Goal: Task Accomplishment & Management: Use online tool/utility

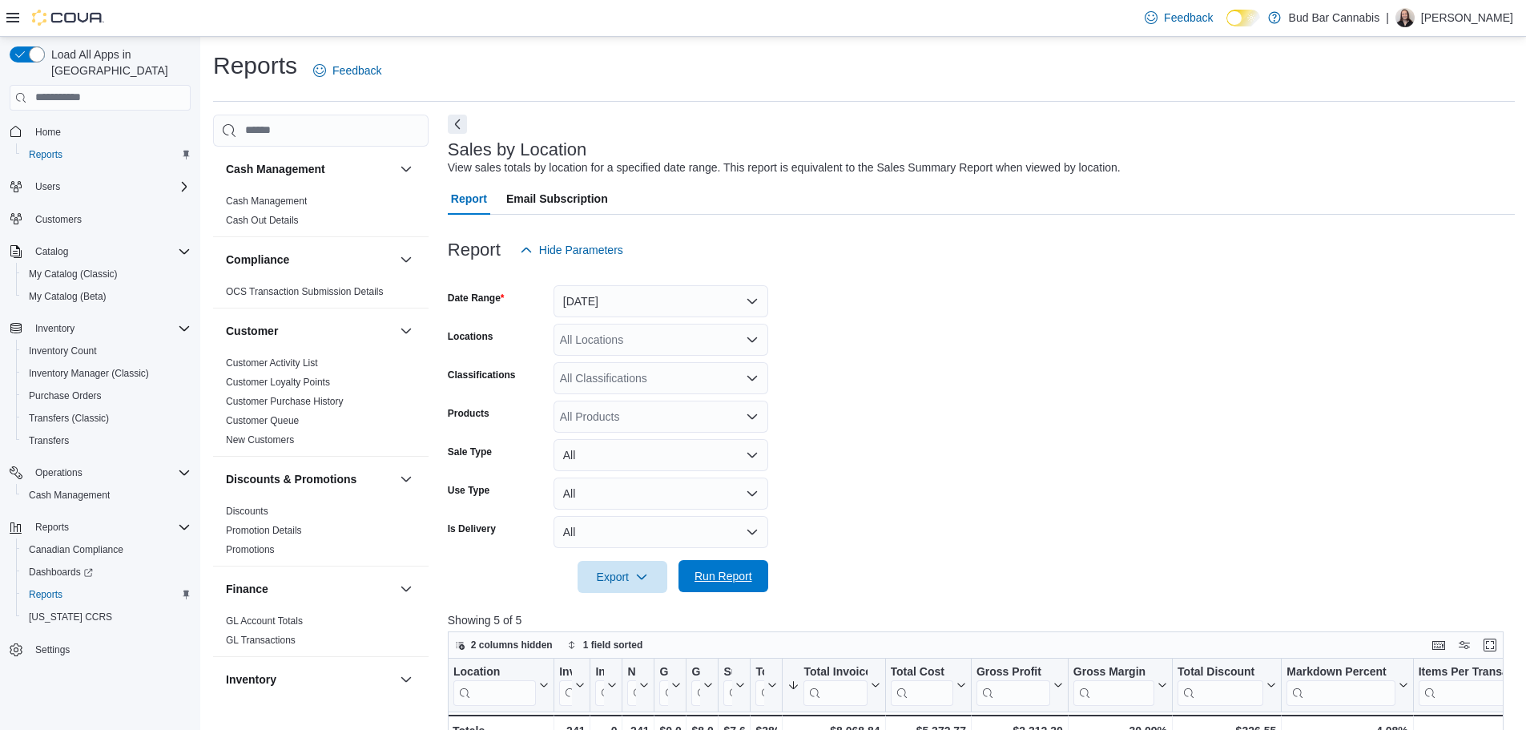
scroll to position [497, 0]
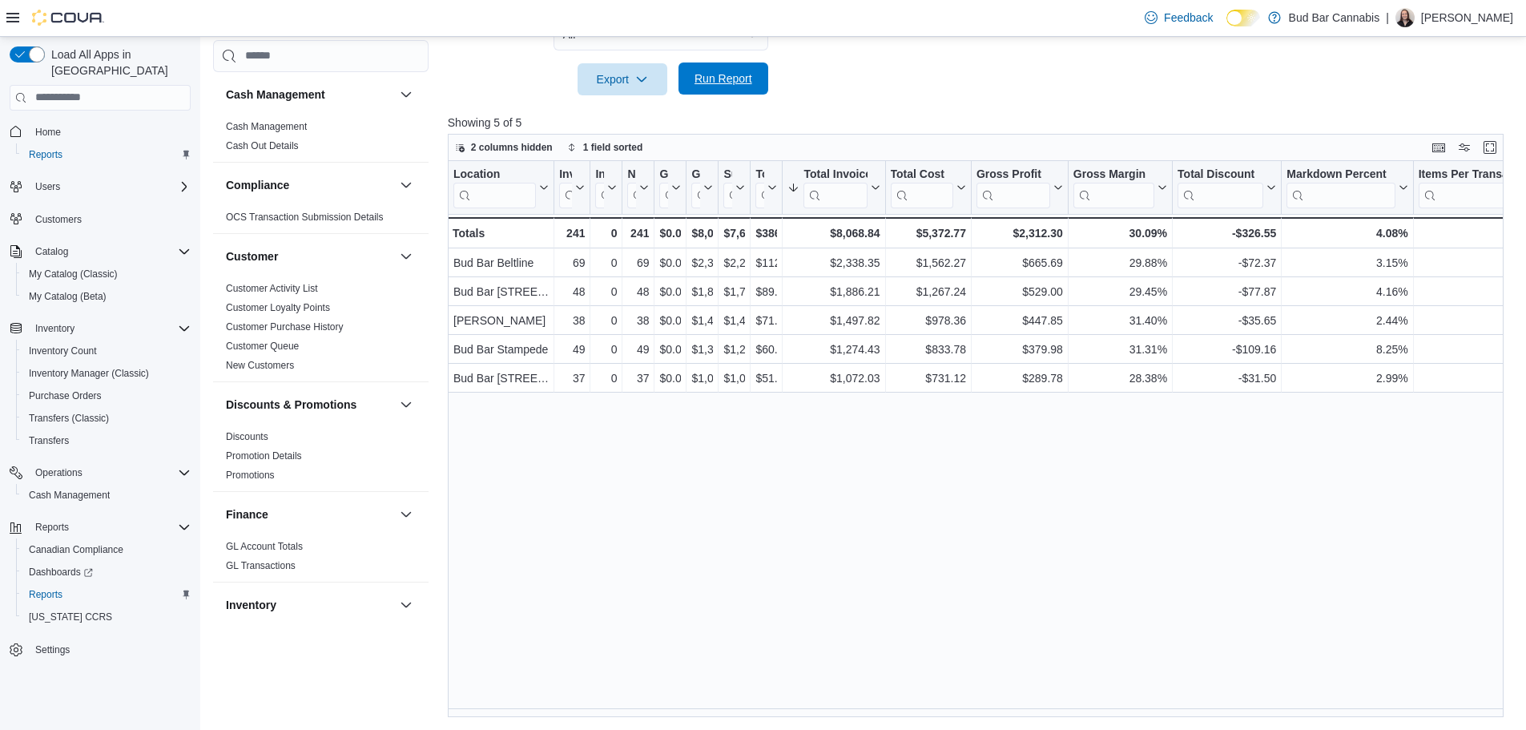
click at [701, 75] on span "Run Report" at bounding box center [724, 78] width 58 height 16
click at [717, 75] on span "Run Report" at bounding box center [724, 78] width 58 height 16
click at [725, 71] on span "Run Report" at bounding box center [724, 78] width 58 height 16
click at [714, 66] on span "Run Report" at bounding box center [723, 78] width 70 height 32
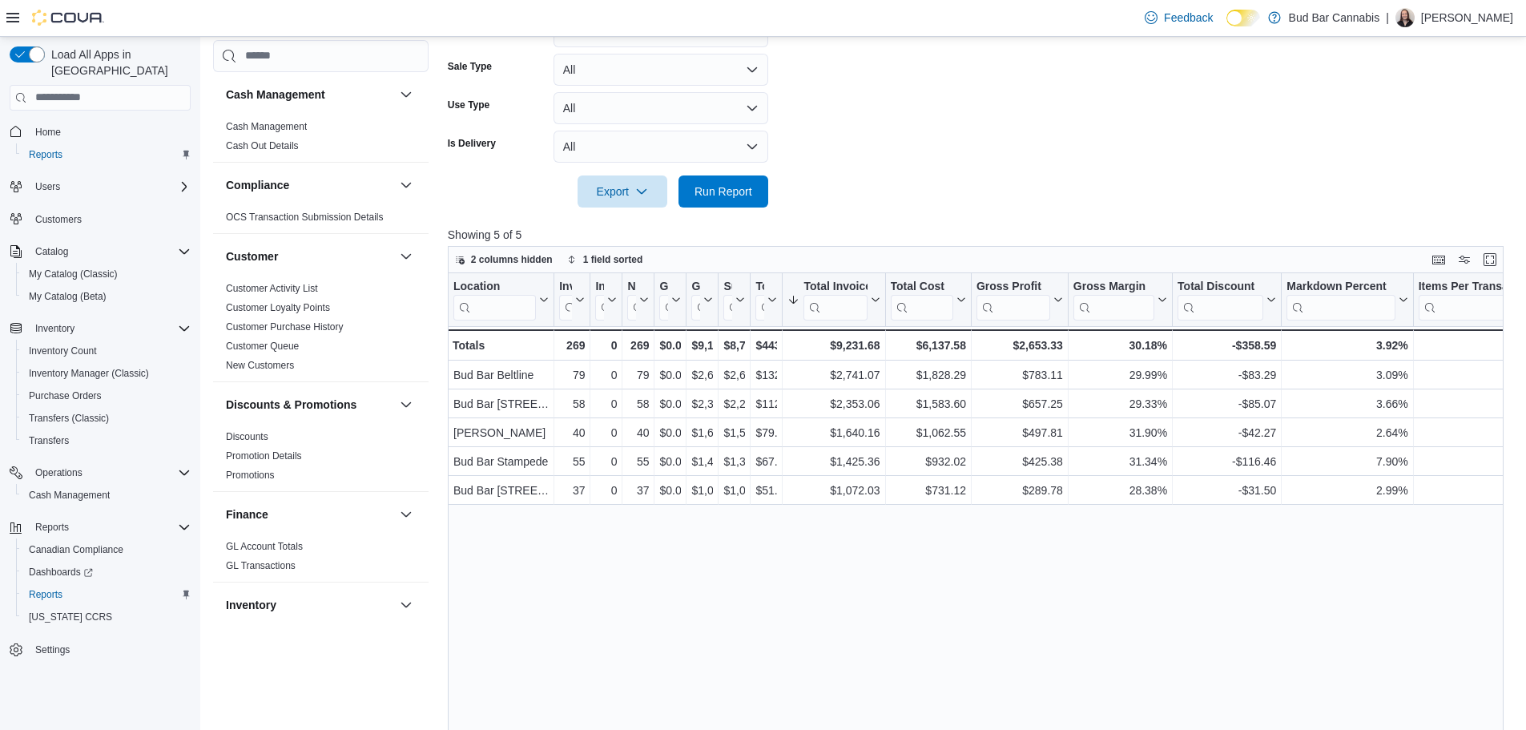
scroll to position [481, 0]
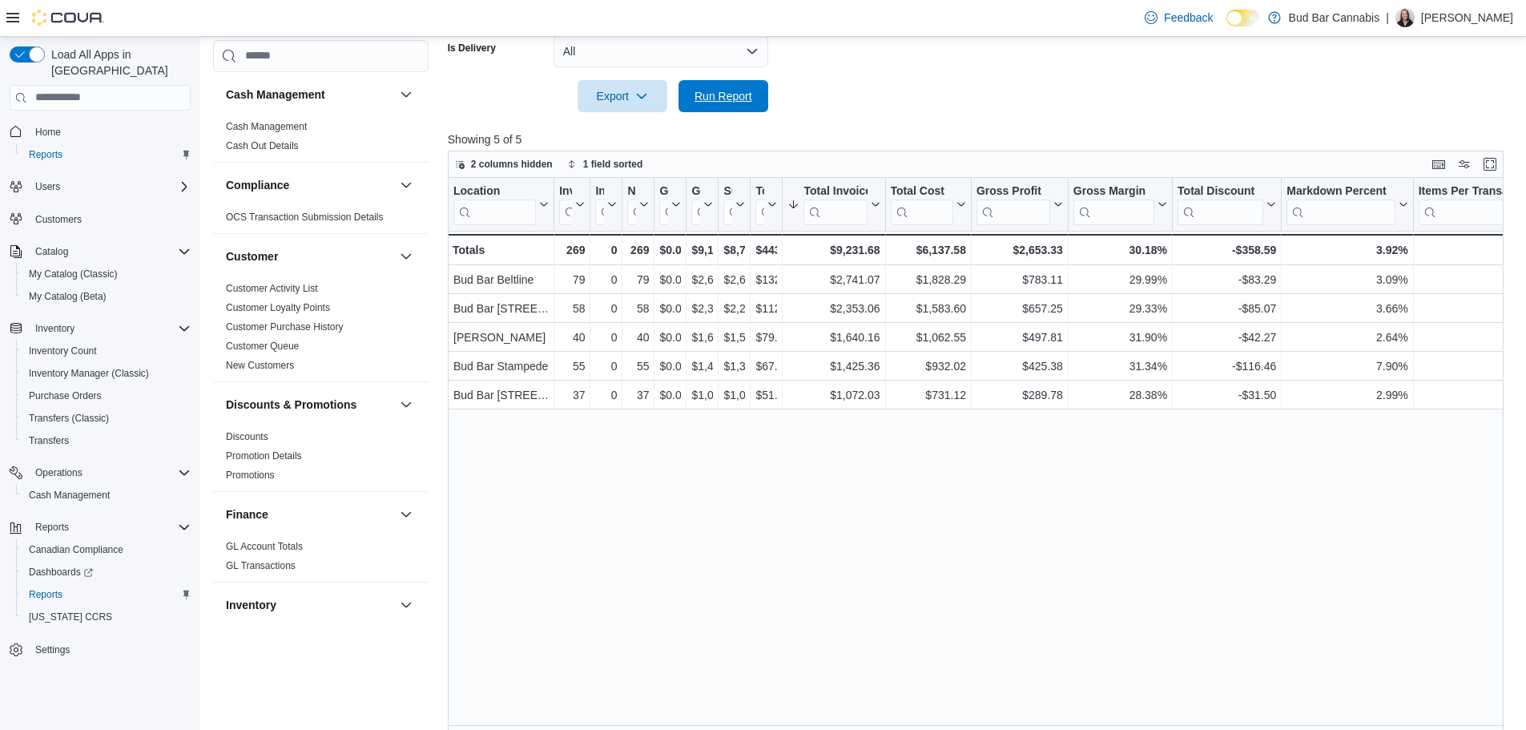
drag, startPoint x: 751, startPoint y: 106, endPoint x: 781, endPoint y: 121, distance: 34.0
click at [751, 104] on span "Run Report" at bounding box center [723, 96] width 70 height 32
click at [711, 83] on span "Run Report" at bounding box center [723, 95] width 70 height 32
click at [734, 101] on span "Run Report" at bounding box center [724, 95] width 58 height 16
click at [747, 88] on span "Run Report" at bounding box center [723, 95] width 70 height 32
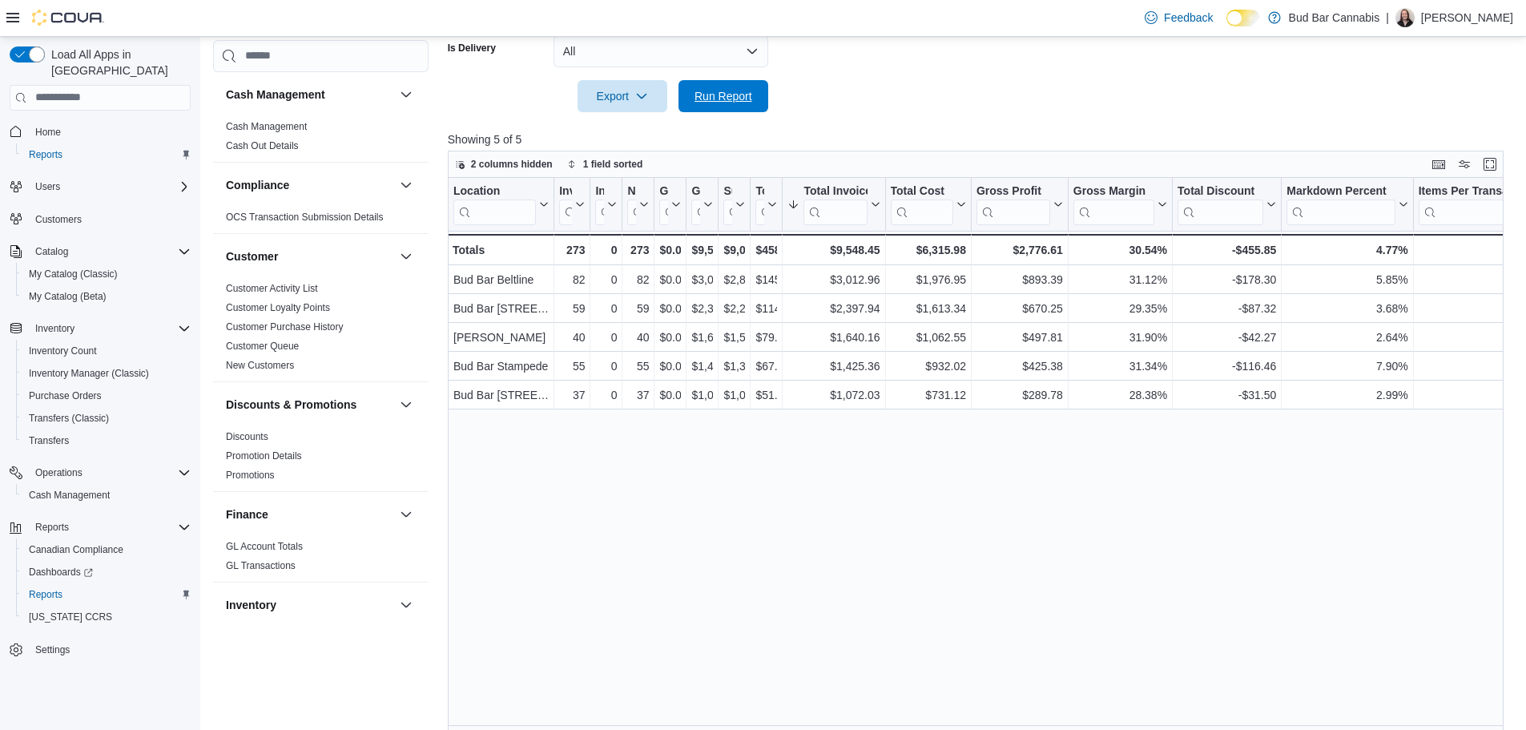
drag, startPoint x: 711, startPoint y: 90, endPoint x: 922, endPoint y: 336, distance: 323.8
click at [713, 90] on span "Run Report" at bounding box center [724, 96] width 58 height 16
drag, startPoint x: 731, startPoint y: 102, endPoint x: 716, endPoint y: 75, distance: 30.8
click at [730, 101] on span "Run Report" at bounding box center [724, 95] width 58 height 16
click at [731, 87] on span "Run Report" at bounding box center [723, 95] width 70 height 32
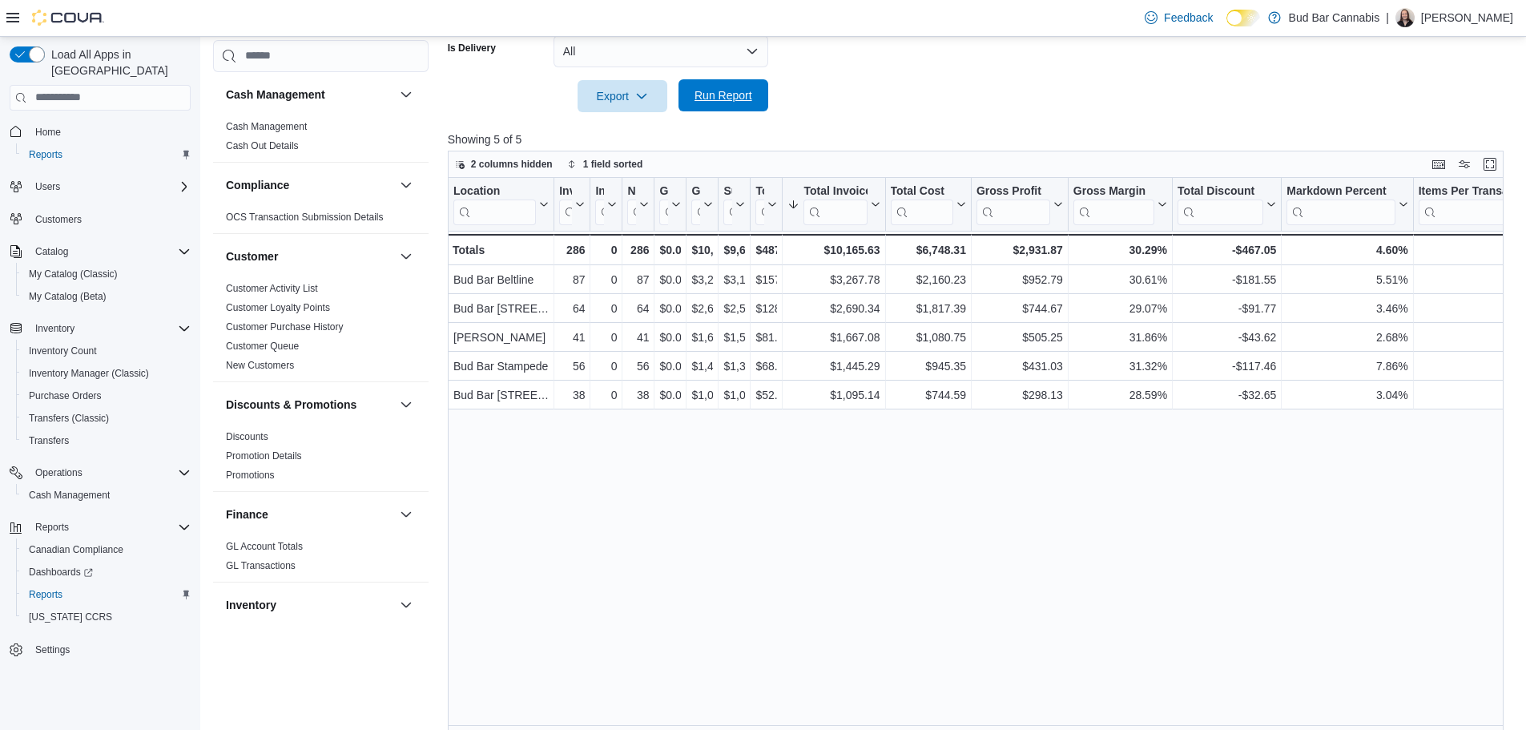
click at [725, 97] on span "Run Report" at bounding box center [724, 95] width 58 height 16
click at [728, 111] on span "Run Report" at bounding box center [723, 95] width 70 height 32
click at [755, 88] on span "Run Report" at bounding box center [723, 96] width 70 height 32
click at [735, 82] on span "Run Report" at bounding box center [723, 95] width 70 height 32
click at [735, 97] on span "Run Report" at bounding box center [724, 95] width 58 height 16
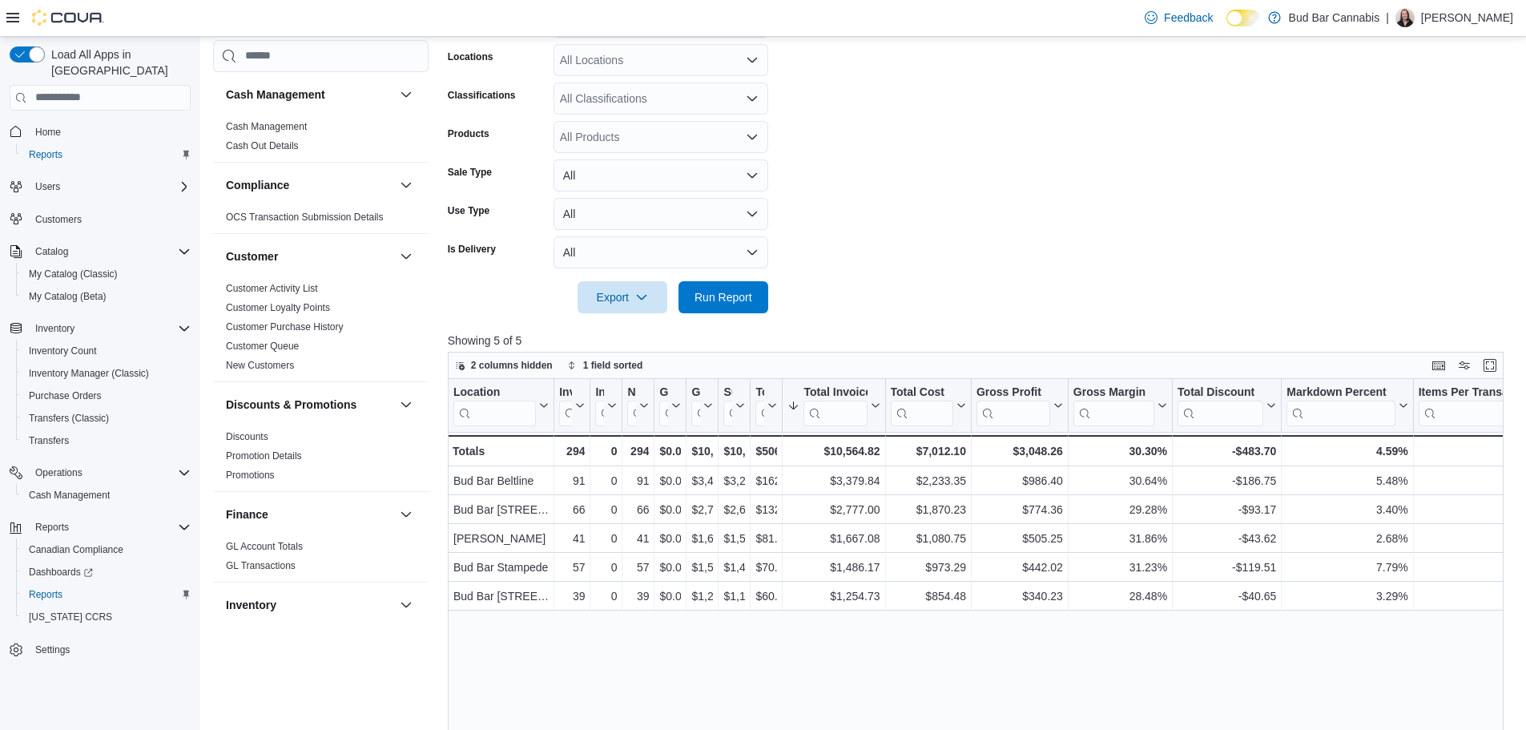
scroll to position [497, 0]
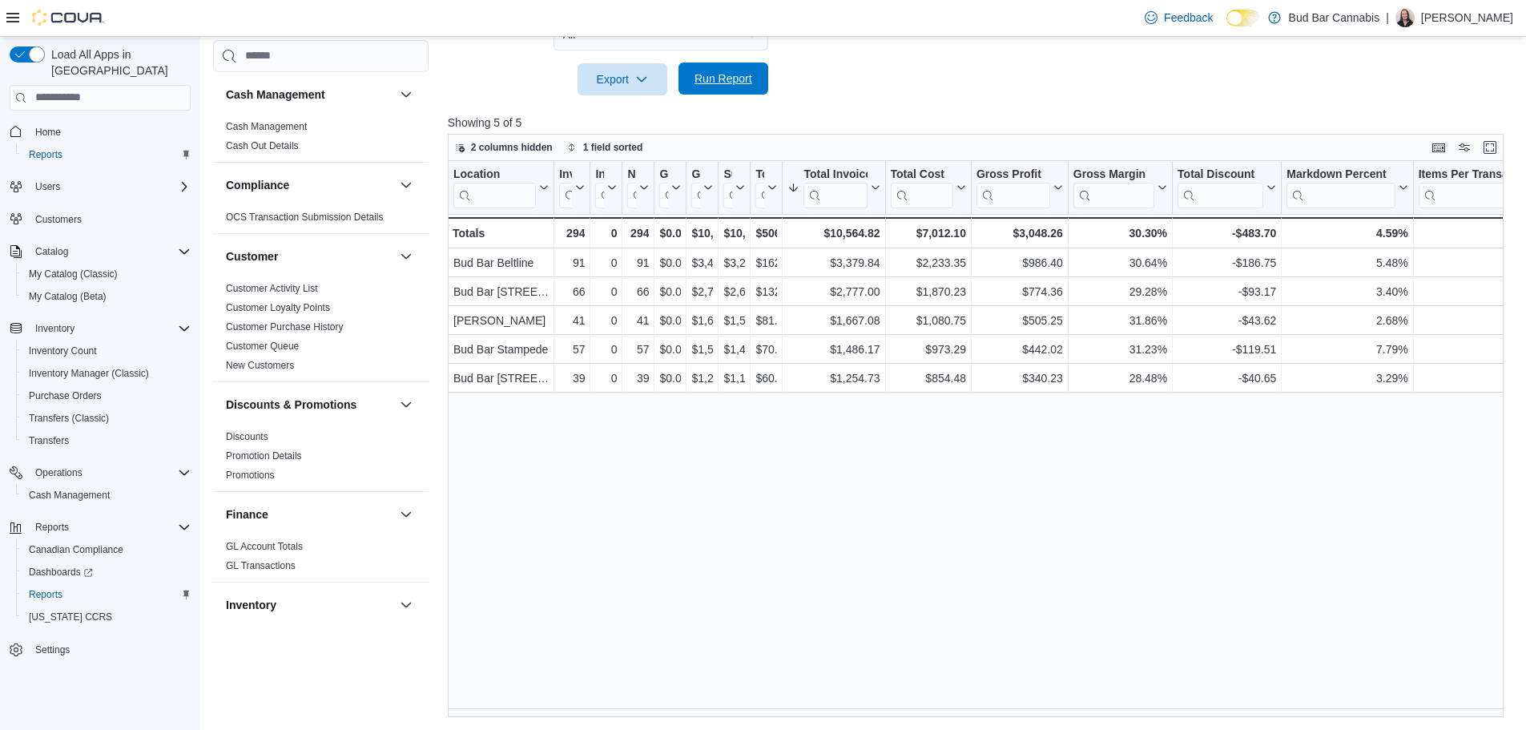
click at [724, 71] on span "Run Report" at bounding box center [724, 78] width 58 height 16
click at [750, 77] on span "Run Report" at bounding box center [724, 78] width 58 height 16
click at [720, 87] on span "Run Report" at bounding box center [723, 78] width 70 height 32
click at [749, 79] on span "Run Report" at bounding box center [724, 78] width 58 height 16
click at [719, 77] on span "Run Report" at bounding box center [724, 78] width 58 height 16
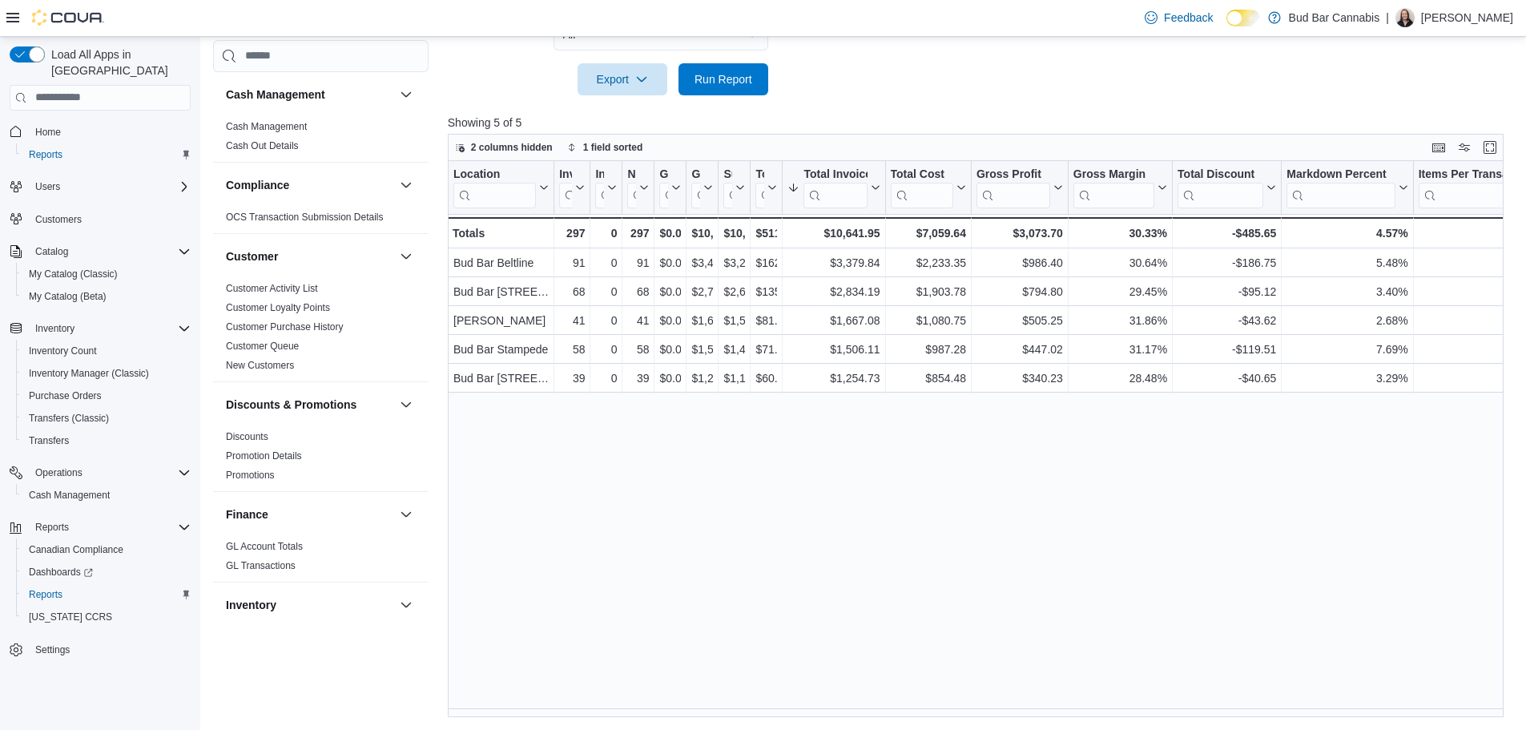
click at [753, 62] on div at bounding box center [981, 56] width 1067 height 13
click at [753, 70] on span "Run Report" at bounding box center [723, 78] width 70 height 32
click at [702, 90] on span "Run Report" at bounding box center [723, 78] width 70 height 32
click at [742, 66] on span "Run Report" at bounding box center [723, 78] width 70 height 32
click at [965, 695] on div "Location Click to view column header actions Invoices Sold Click to view column…" at bounding box center [981, 439] width 1067 height 557
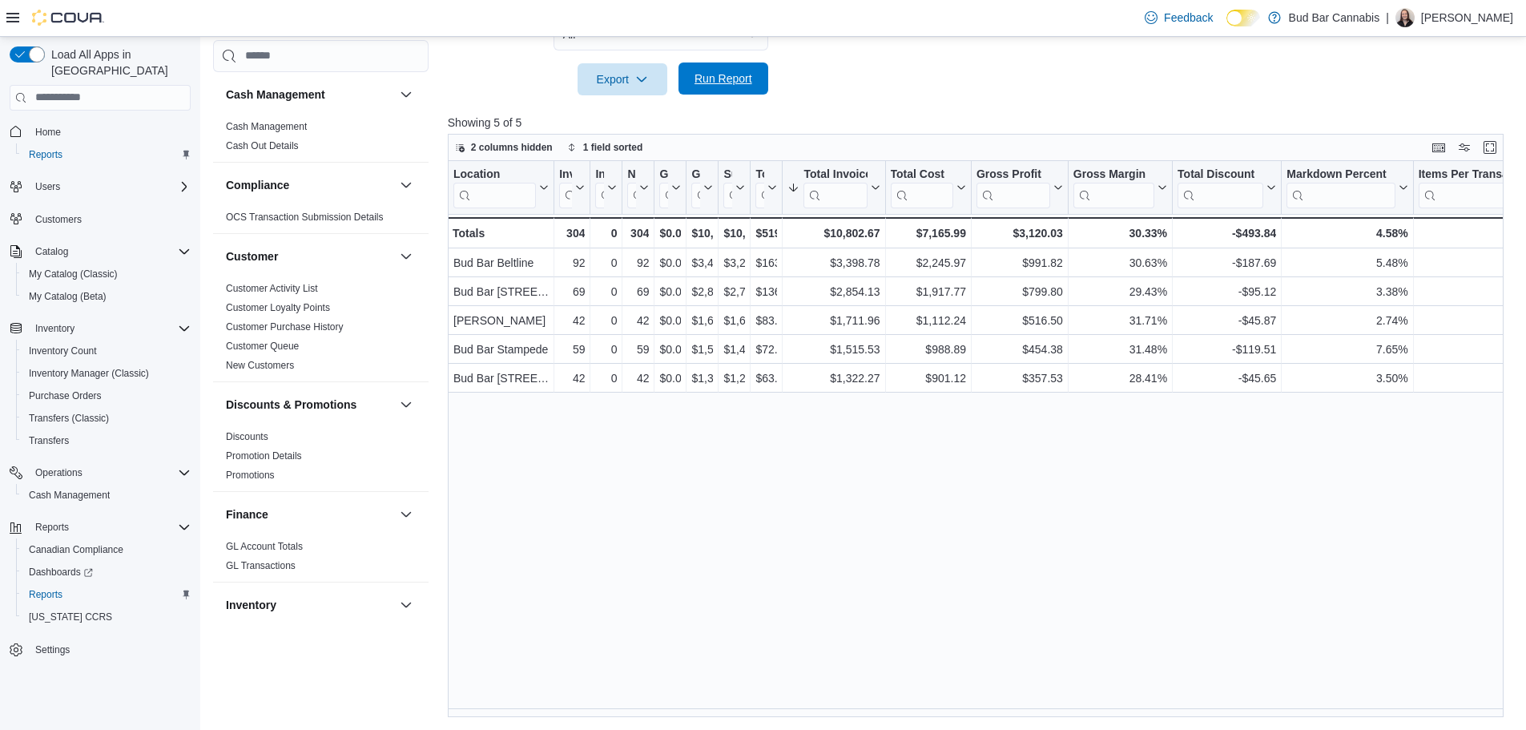
click at [742, 84] on span "Run Report" at bounding box center [724, 78] width 58 height 16
click at [715, 79] on span "Run Report" at bounding box center [724, 78] width 58 height 16
click at [679, 93] on button "Run Report" at bounding box center [724, 78] width 90 height 32
click at [712, 74] on span "Run Report" at bounding box center [724, 78] width 58 height 16
click at [720, 72] on span "Run Report" at bounding box center [724, 78] width 58 height 16
